Goal: Transaction & Acquisition: Subscribe to service/newsletter

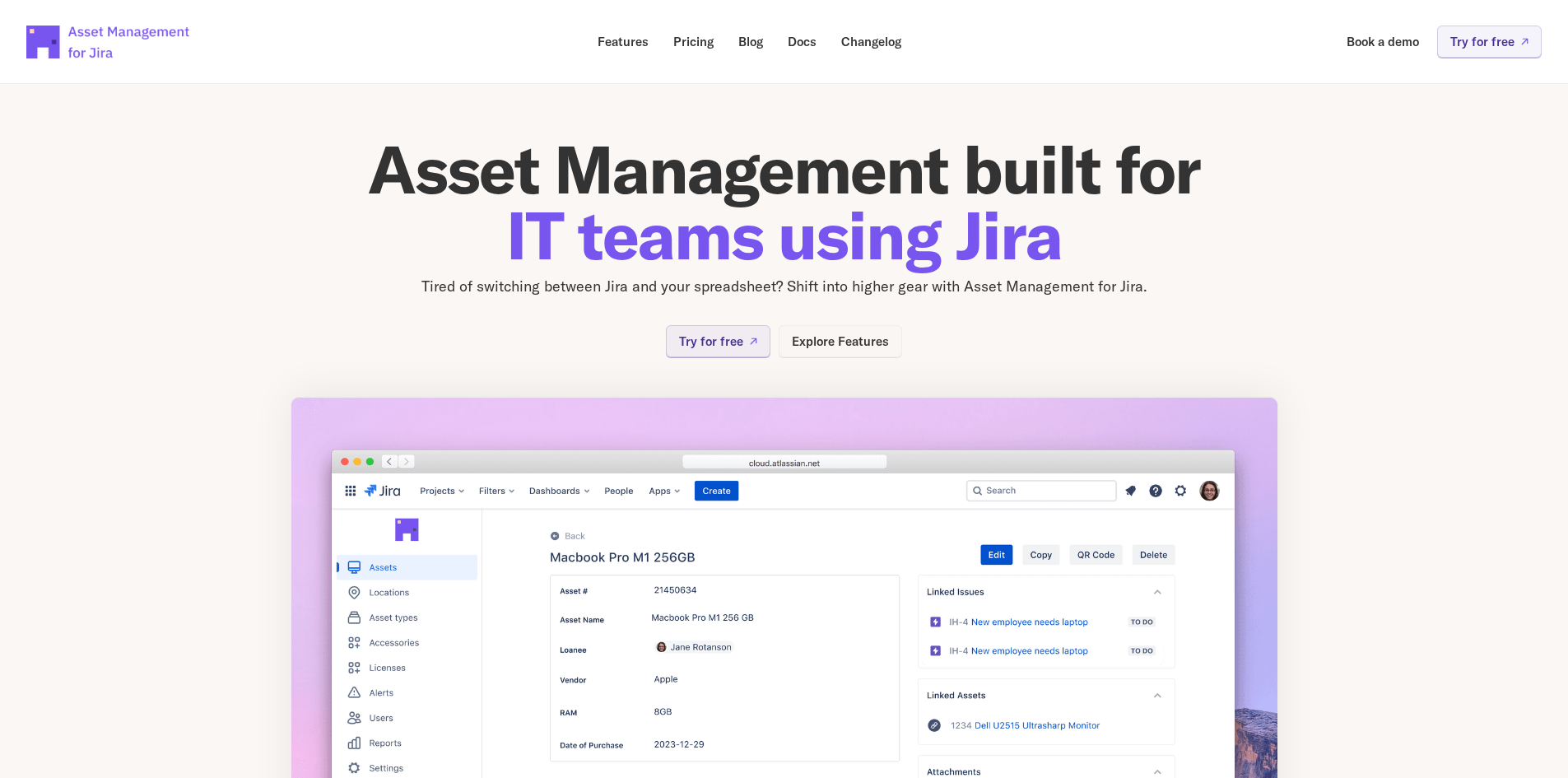
click at [869, 347] on p "Explore Features" at bounding box center [841, 342] width 97 height 12
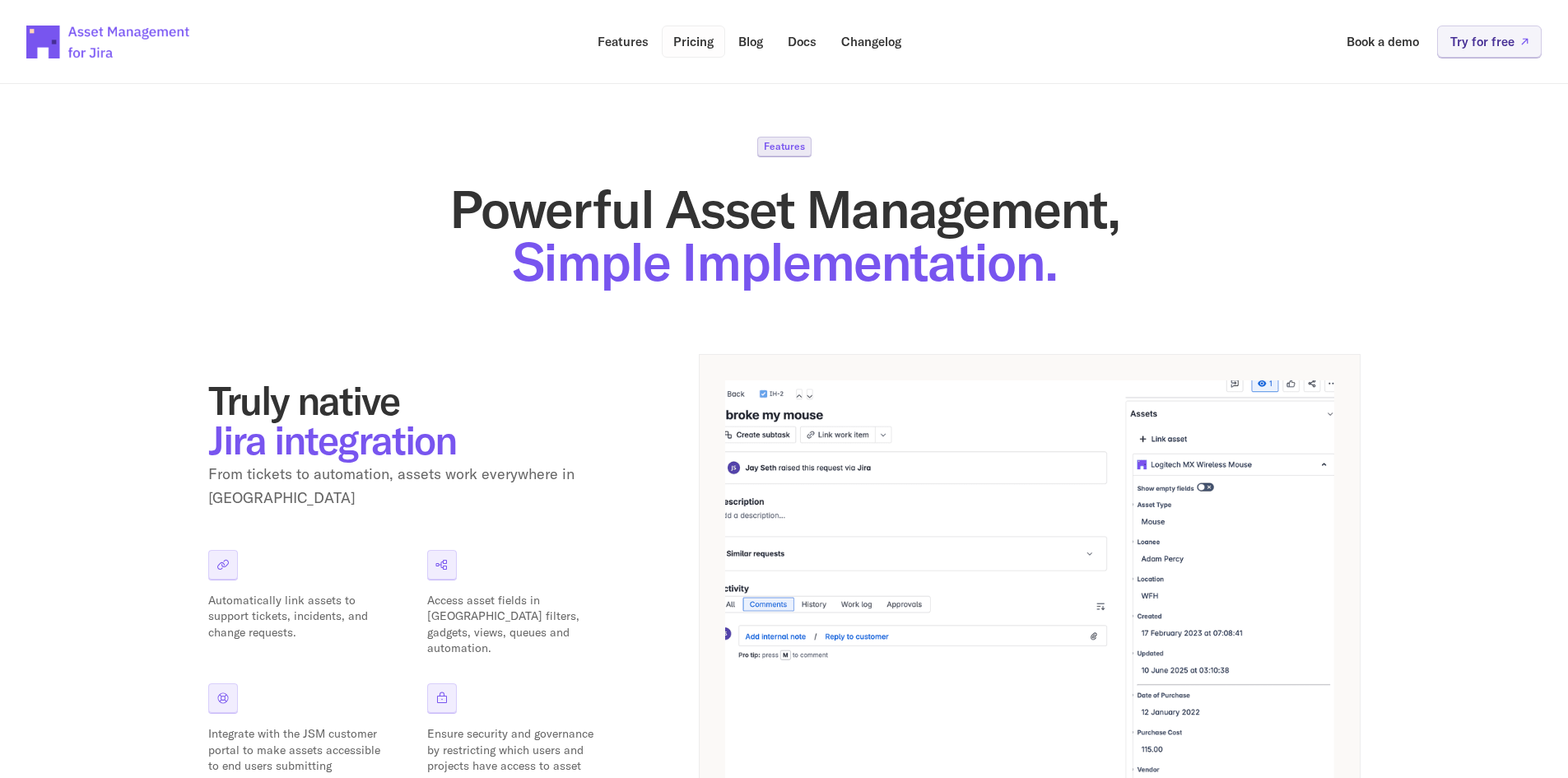
click at [700, 42] on p "Pricing" at bounding box center [694, 42] width 41 height 12
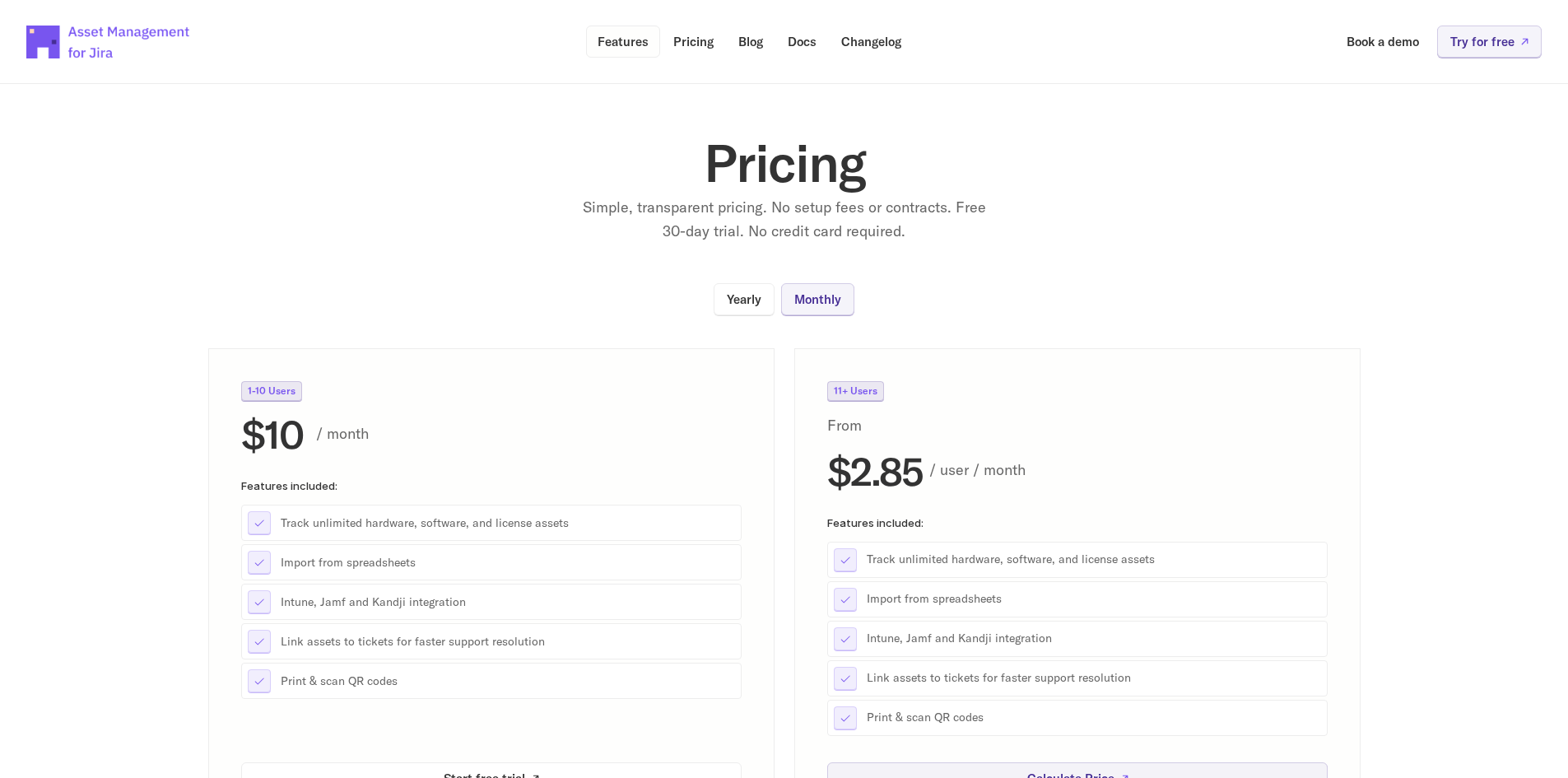
click at [615, 39] on p "Features" at bounding box center [623, 42] width 51 height 12
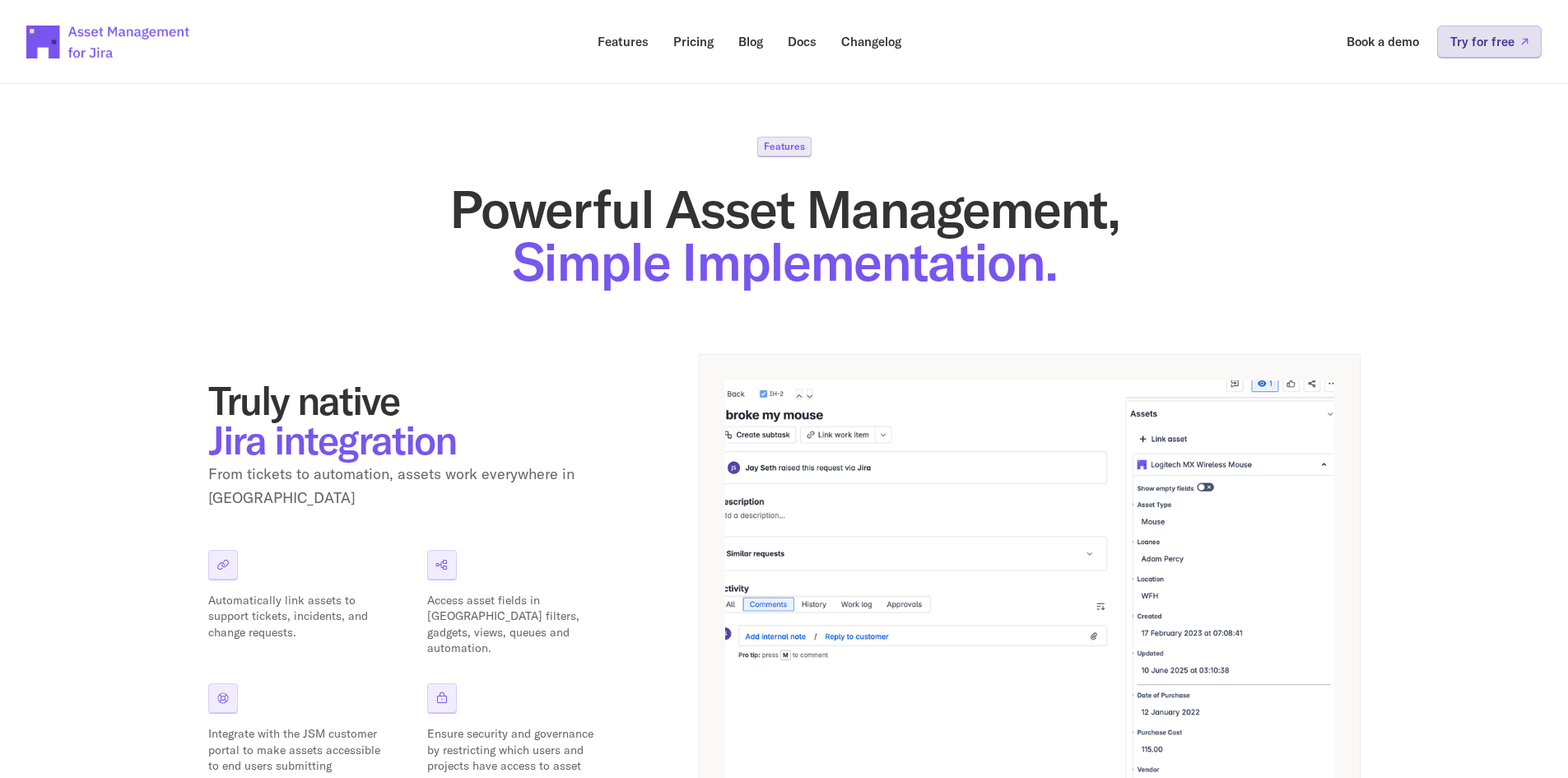
click at [1483, 43] on p "Try for free" at bounding box center [1482, 42] width 65 height 12
